Goal: Task Accomplishment & Management: Use online tool/utility

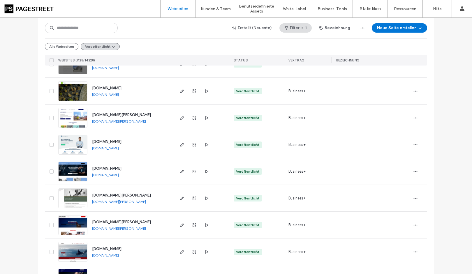
scroll to position [730, 0]
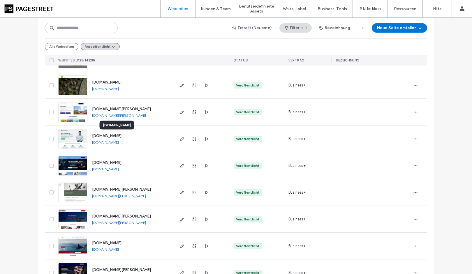
click at [120, 136] on span "www.datenschutzbeauftragter-vergleich.de" at bounding box center [106, 136] width 29 height 4
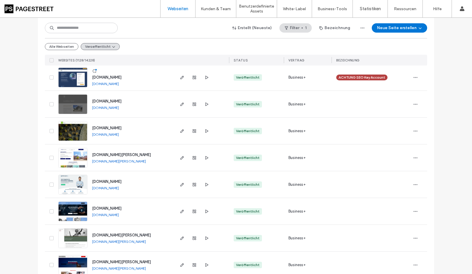
scroll to position [692, 0]
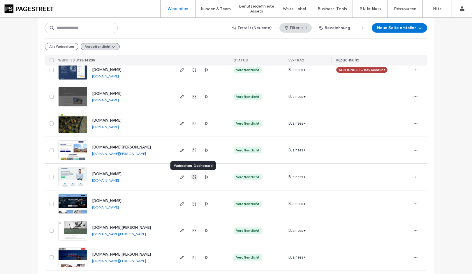
click at [192, 177] on icon "button" at bounding box center [194, 177] width 5 height 5
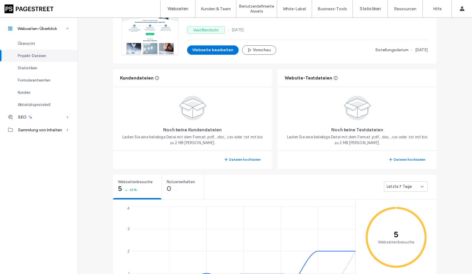
scroll to position [103, 0]
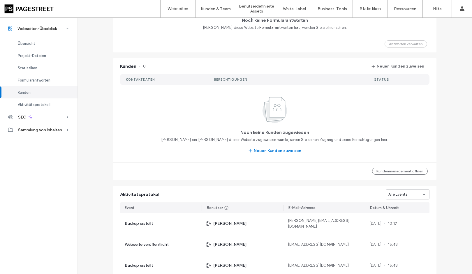
scroll to position [437, 0]
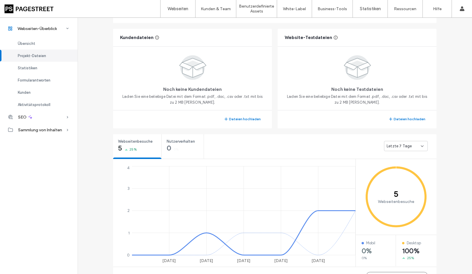
scroll to position [35, 0]
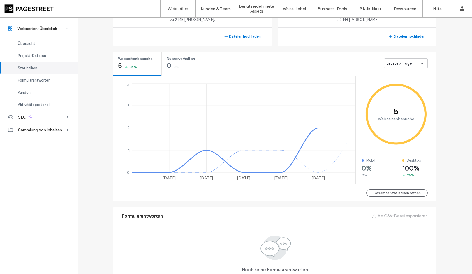
scroll to position [89, 0]
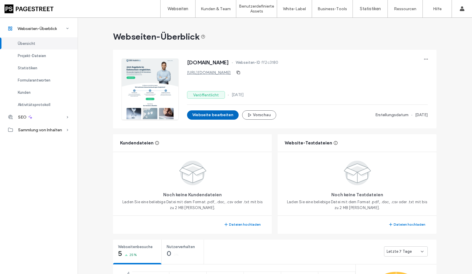
click at [213, 118] on button "Webseite bearbeiten" at bounding box center [213, 114] width 52 height 9
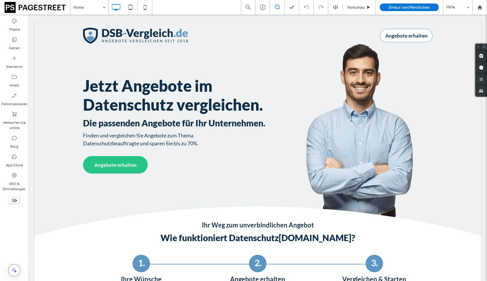
click at [471, 47] on icon at bounding box center [484, 47] width 4 height 4
